Goal: Task Accomplishment & Management: Manage account settings

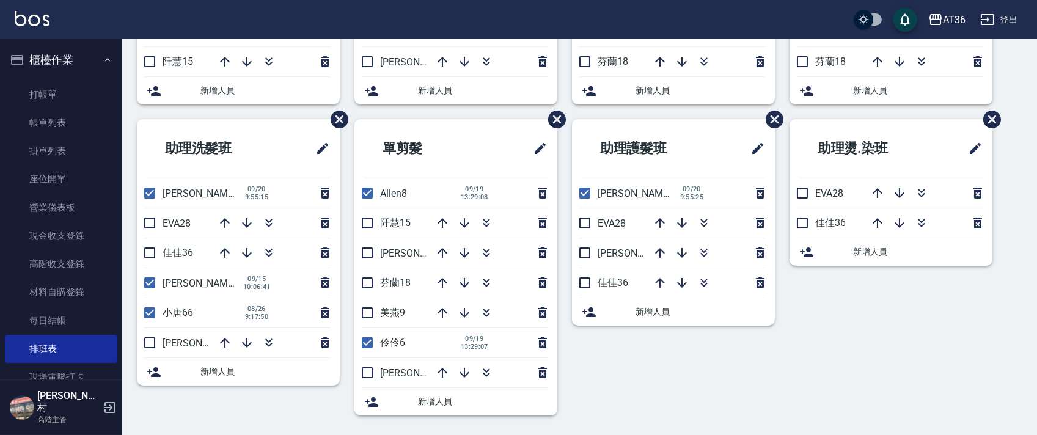
scroll to position [289, 0]
click at [367, 345] on input "checkbox" at bounding box center [368, 343] width 26 height 26
checkbox input "false"
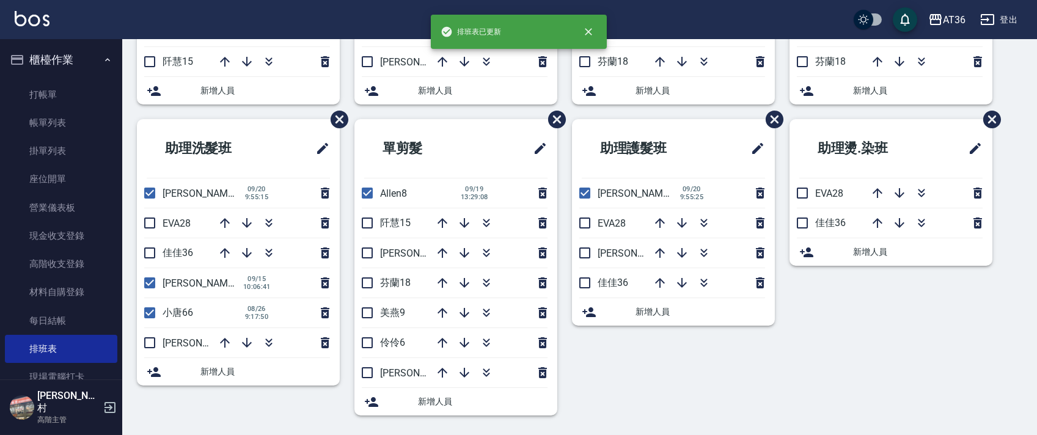
scroll to position [0, 0]
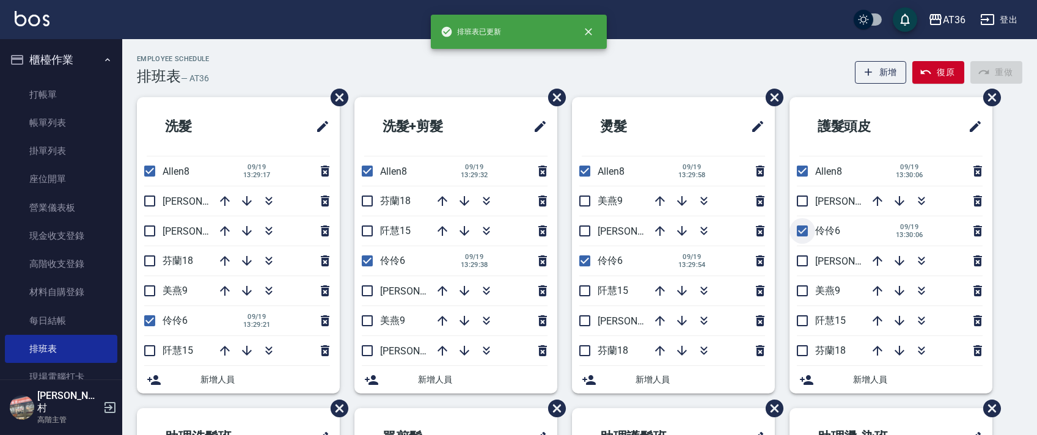
click at [806, 230] on input "checkbox" at bounding box center [803, 231] width 26 height 26
checkbox input "false"
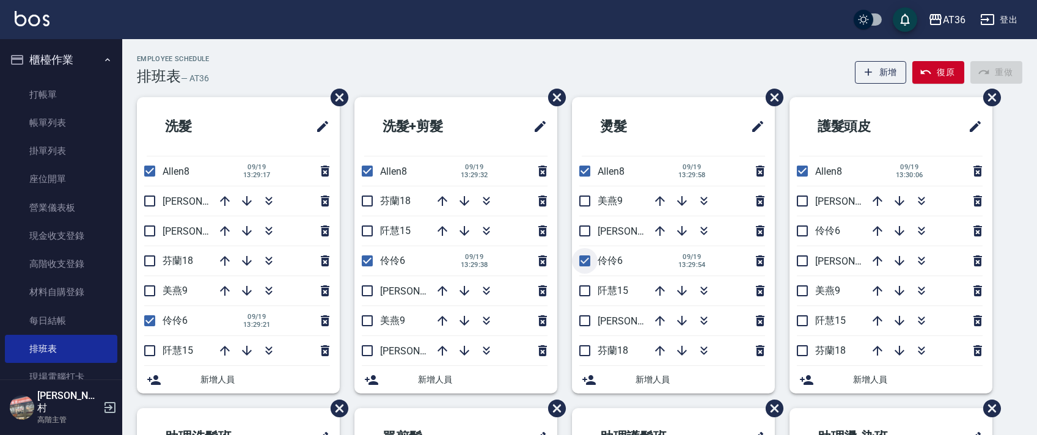
click at [580, 258] on input "checkbox" at bounding box center [585, 261] width 26 height 26
checkbox input "false"
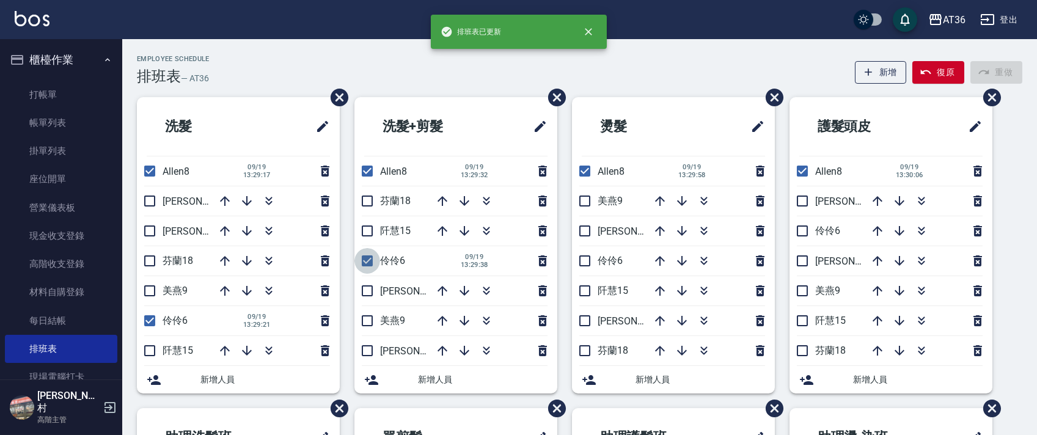
click at [369, 266] on input "checkbox" at bounding box center [368, 261] width 26 height 26
checkbox input "false"
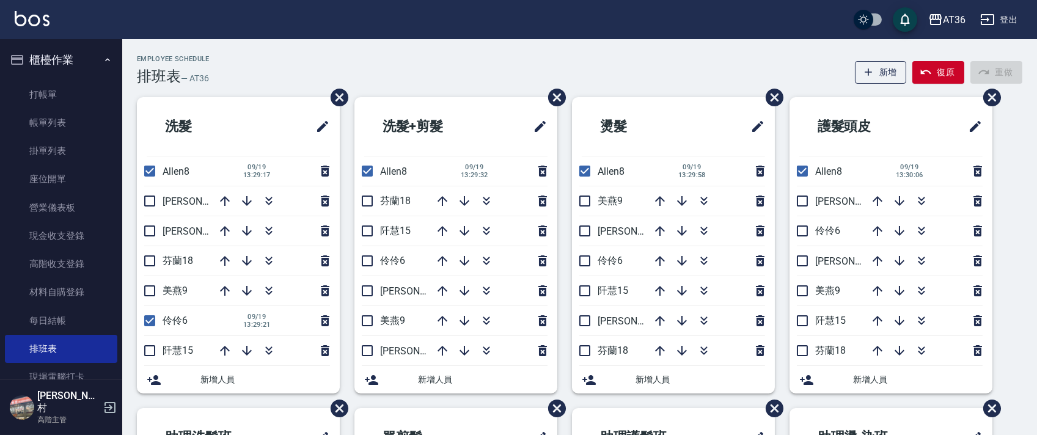
drag, startPoint x: 147, startPoint y: 312, endPoint x: 185, endPoint y: 300, distance: 39.4
click at [147, 321] on input "checkbox" at bounding box center [150, 321] width 26 height 26
checkbox input "false"
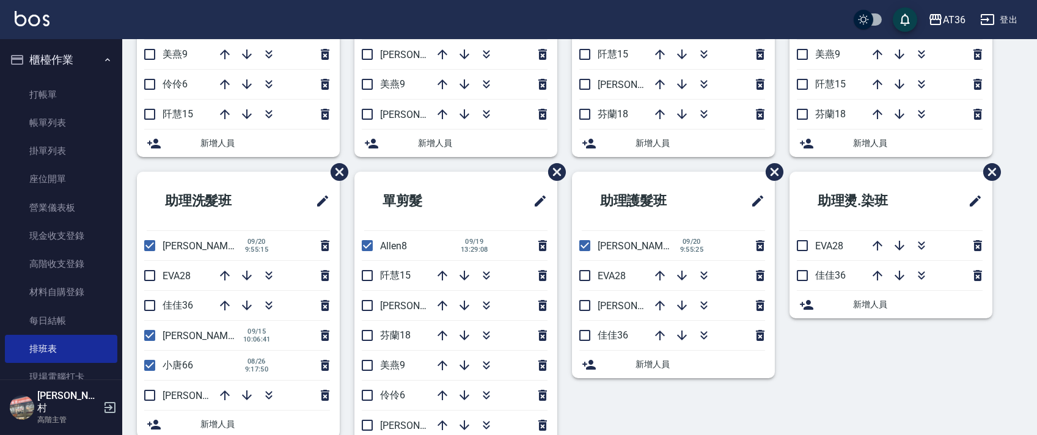
scroll to position [208, 0]
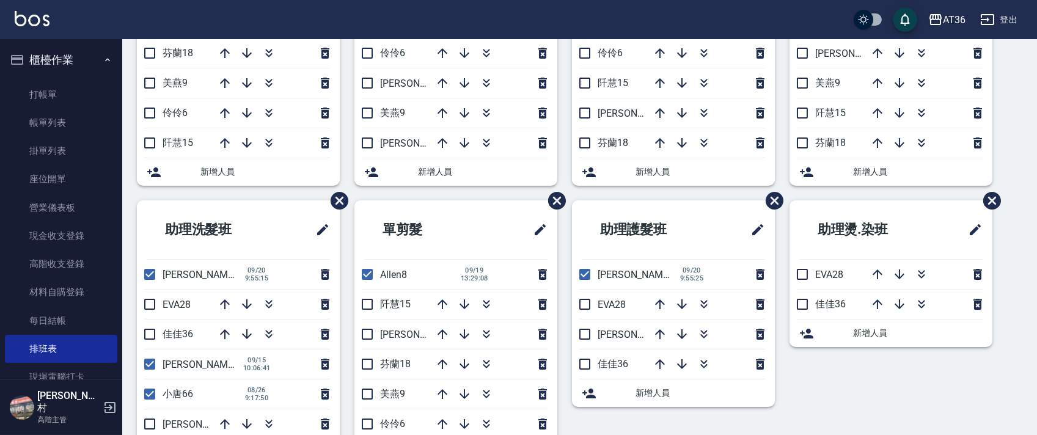
click at [222, 300] on icon "button" at bounding box center [225, 304] width 15 height 15
